Goal: Task Accomplishment & Management: Use online tool/utility

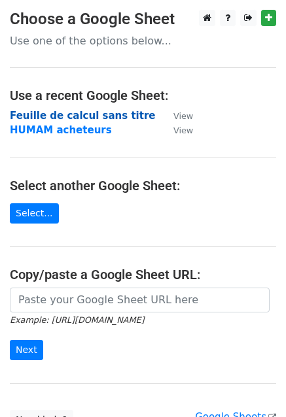
click at [73, 117] on strong "Feuille de calcul sans titre" at bounding box center [82, 116] width 145 height 12
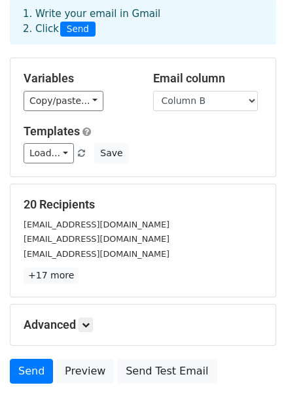
scroll to position [68, 0]
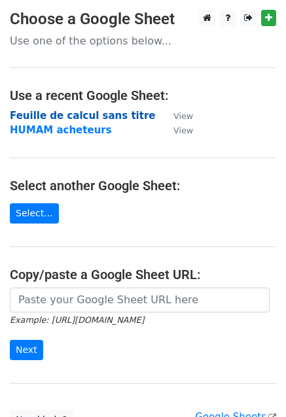
click at [21, 117] on strong "Feuille de calcul sans titre" at bounding box center [82, 116] width 145 height 12
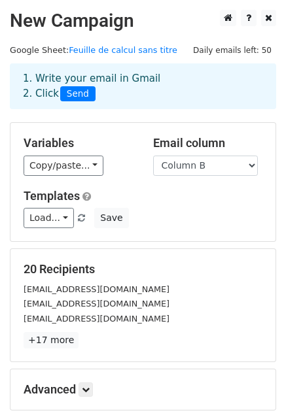
scroll to position [141, 0]
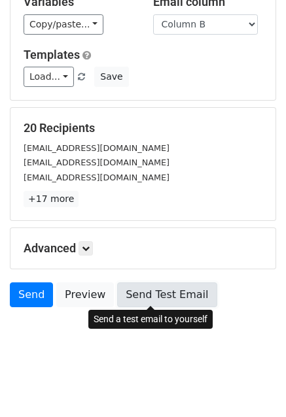
click at [126, 299] on link "Send Test Email" at bounding box center [166, 294] width 99 height 25
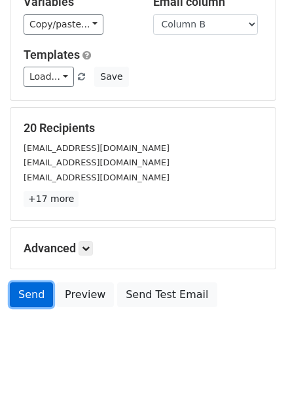
click at [26, 295] on link "Send" at bounding box center [31, 294] width 43 height 25
